Goal: Transaction & Acquisition: Purchase product/service

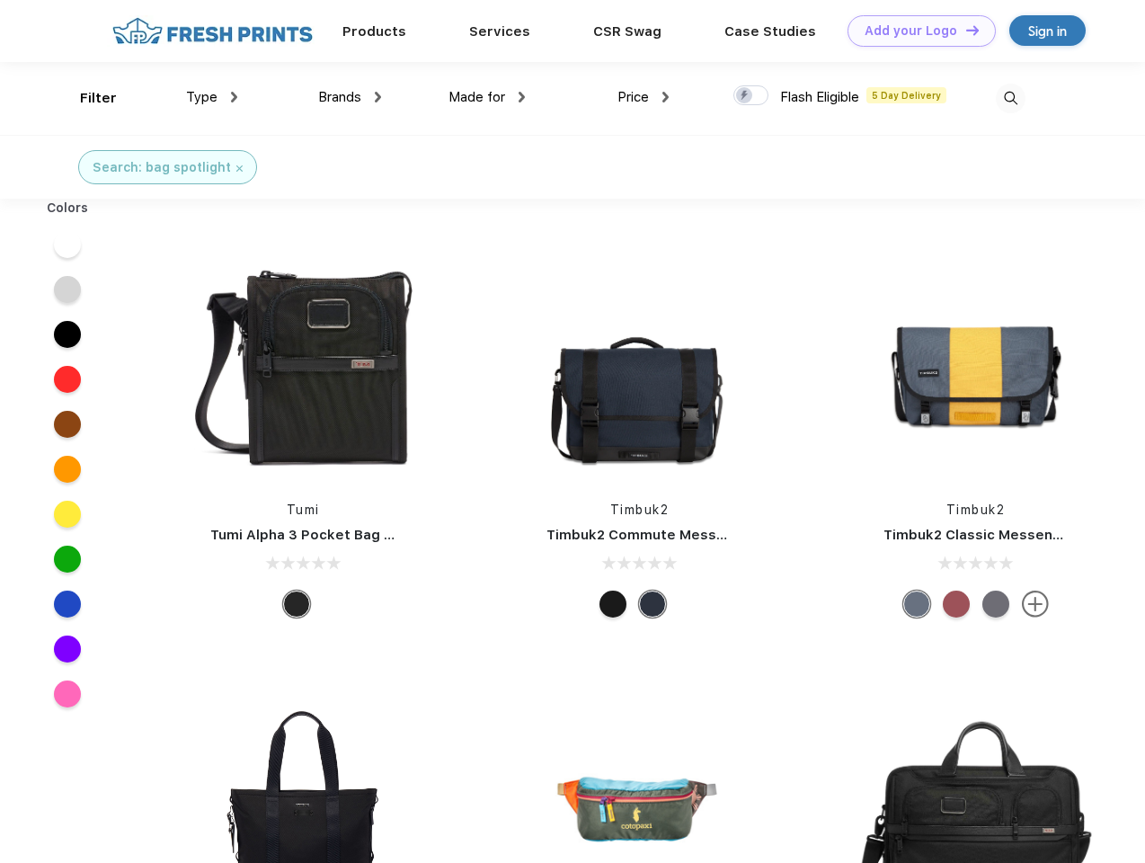
scroll to position [1, 0]
click at [915, 31] on link "Add your Logo Design Tool" at bounding box center [922, 30] width 148 height 31
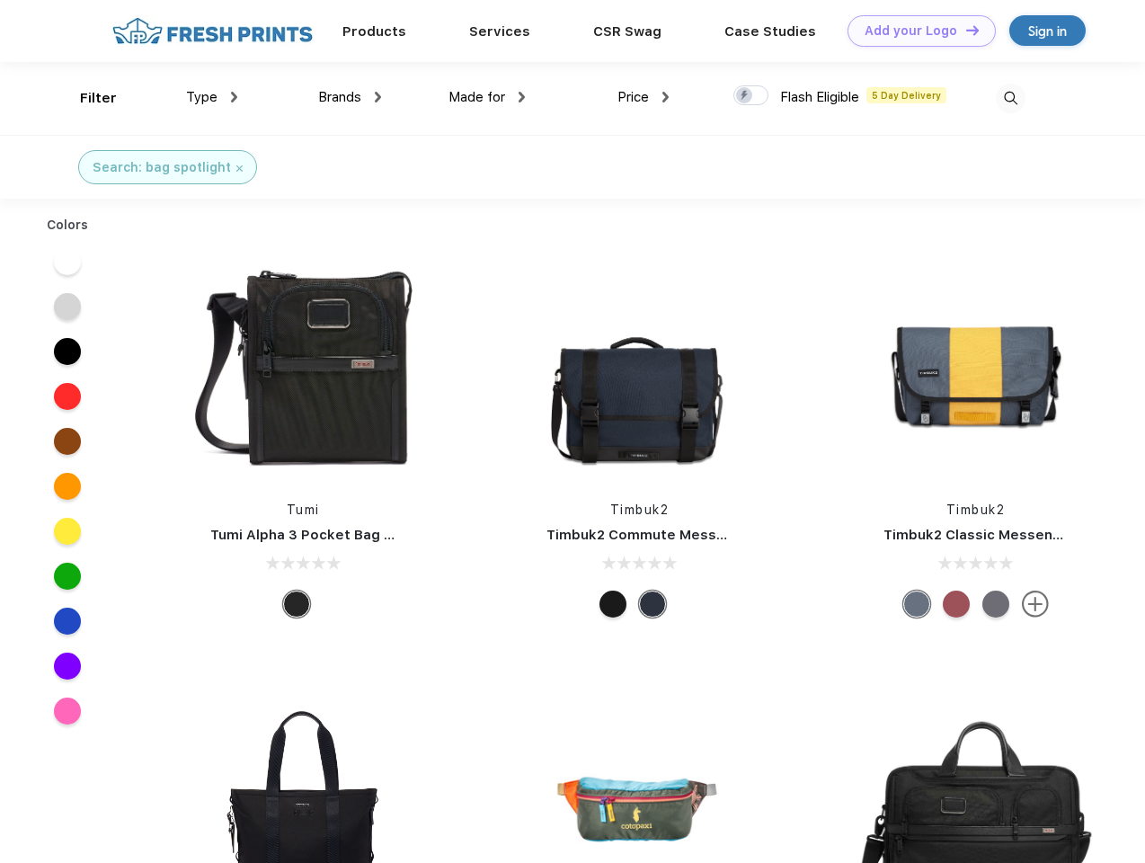
click at [0, 0] on div "Design Tool" at bounding box center [0, 0] width 0 height 0
click at [964, 30] on link "Add your Logo Design Tool" at bounding box center [922, 30] width 148 height 31
click at [86, 98] on div "Filter" at bounding box center [98, 98] width 37 height 21
click at [212, 97] on span "Type" at bounding box center [201, 97] width 31 height 16
click at [350, 97] on span "Brands" at bounding box center [339, 97] width 43 height 16
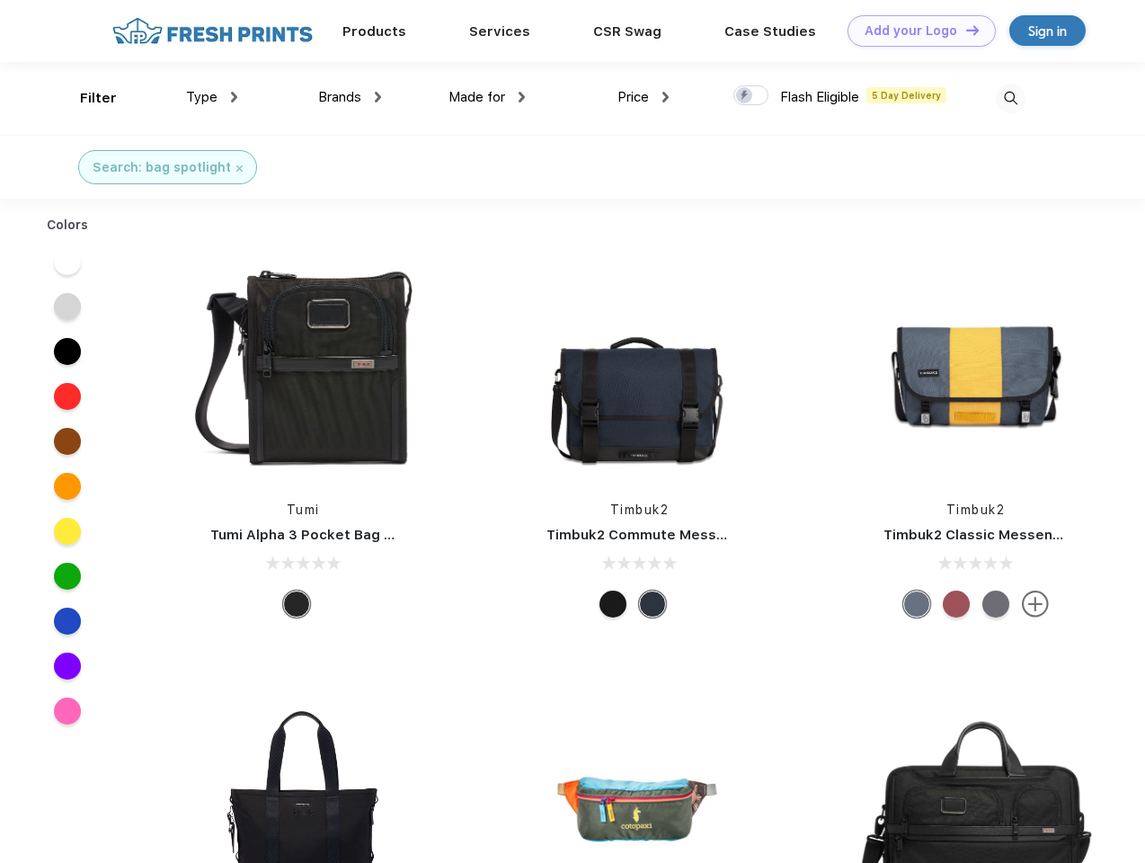
click at [487, 97] on span "Made for" at bounding box center [476, 97] width 57 height 16
click at [644, 97] on span "Price" at bounding box center [632, 97] width 31 height 16
click at [751, 96] on div at bounding box center [750, 95] width 35 height 20
click at [745, 96] on input "checkbox" at bounding box center [739, 90] width 12 height 12
click at [1010, 98] on img at bounding box center [1011, 99] width 30 height 30
